Goal: Transaction & Acquisition: Purchase product/service

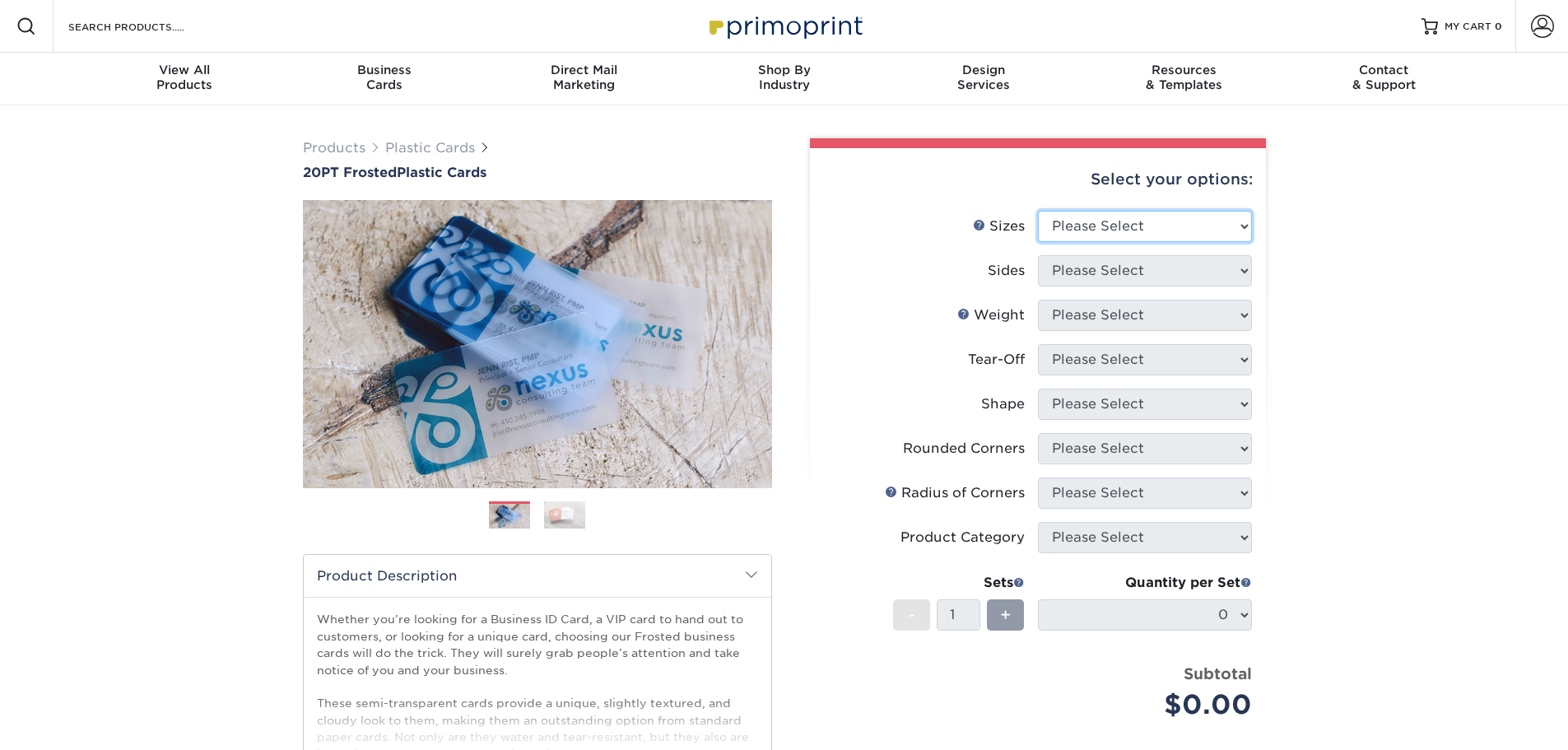
click at [1212, 224] on select "Please Select 2" x 3.5" 2" x 8" 2.12" x 3.375" 2.5" x 2.5" 4.25" x 6"" at bounding box center [1145, 226] width 214 height 31
select select "2.00x3.50"
click at [1038, 211] on select "Please Select 2" x 3.5" 2" x 8" 2.12" x 3.375" 2.5" x 2.5" 4.25" x 6"" at bounding box center [1145, 226] width 214 height 31
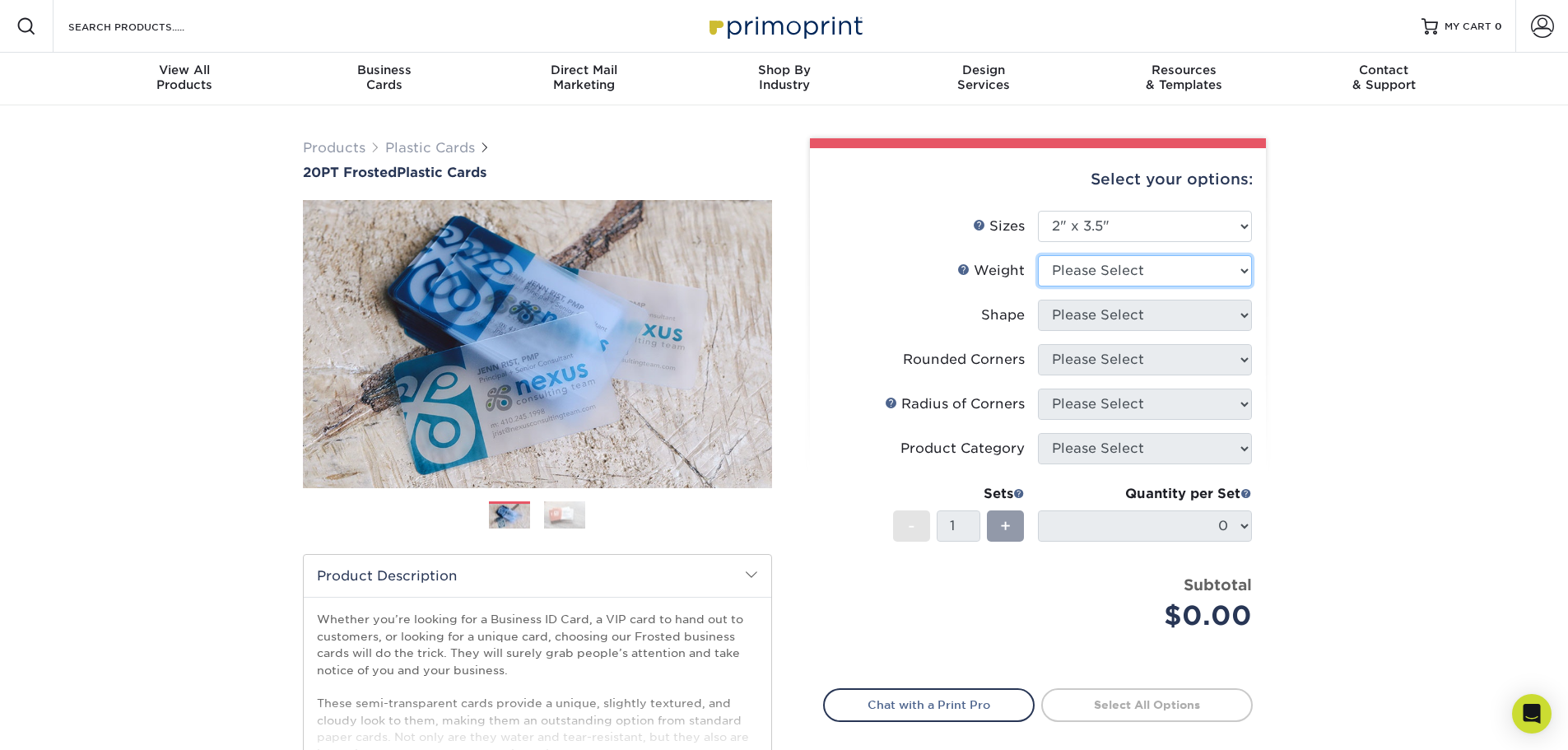
click at [1138, 270] on select "Please Select 20PT Frosted Plastic 20PT Frosted Plastic" at bounding box center [1145, 270] width 214 height 31
select select "20PT Frosted Plastic"
click at [1038, 255] on select "Please Select 20PT Frosted Plastic 20PT Frosted Plastic" at bounding box center [1145, 270] width 214 height 31
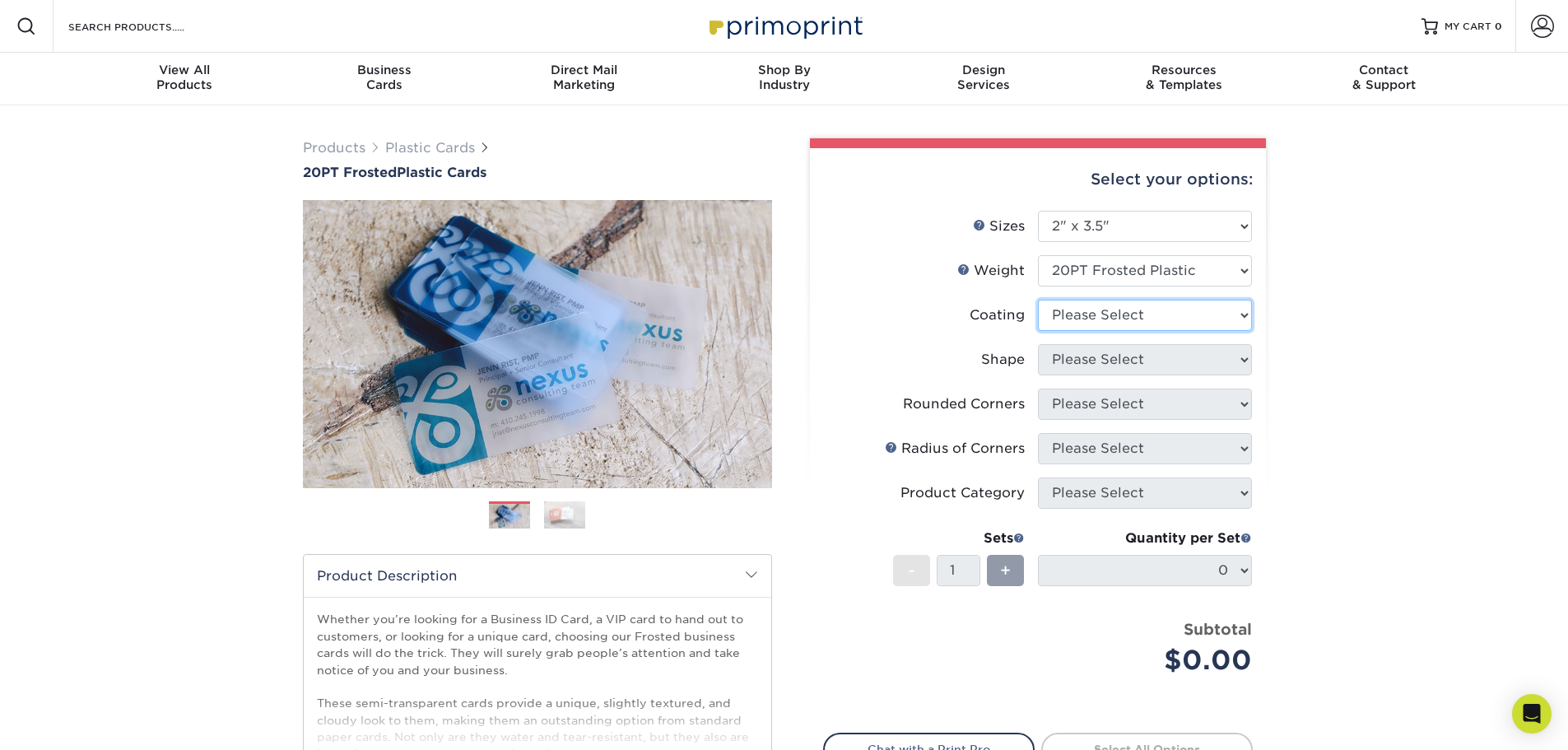
click at [1129, 321] on select at bounding box center [1145, 315] width 214 height 31
select select "3e7618de-abca-4bda-9f97-8b9129e913d8"
click at [1038, 299] on select at bounding box center [1145, 315] width 214 height 31
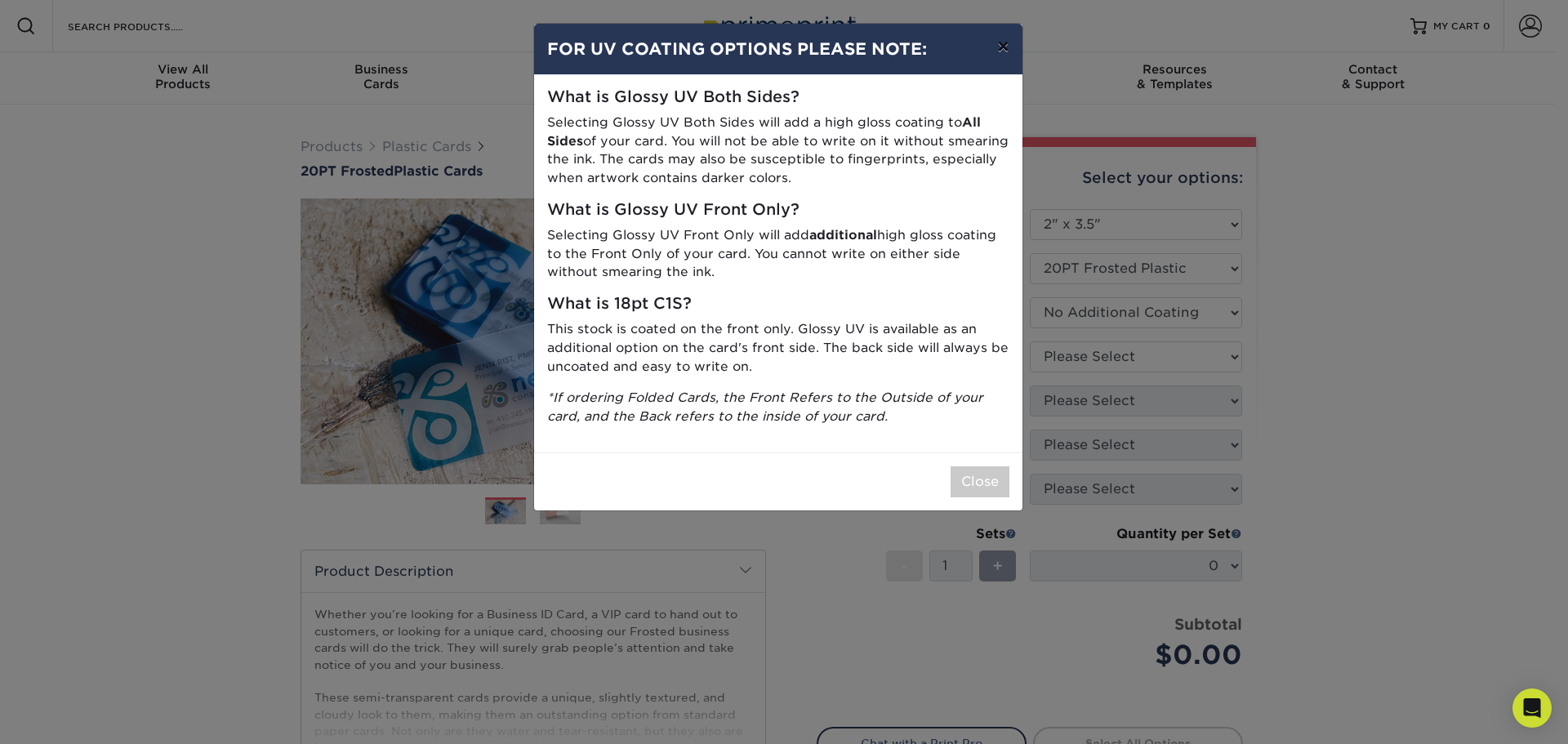
click at [1004, 51] on button "×" at bounding box center [1003, 46] width 38 height 46
